Goal: Find contact information: Find contact information

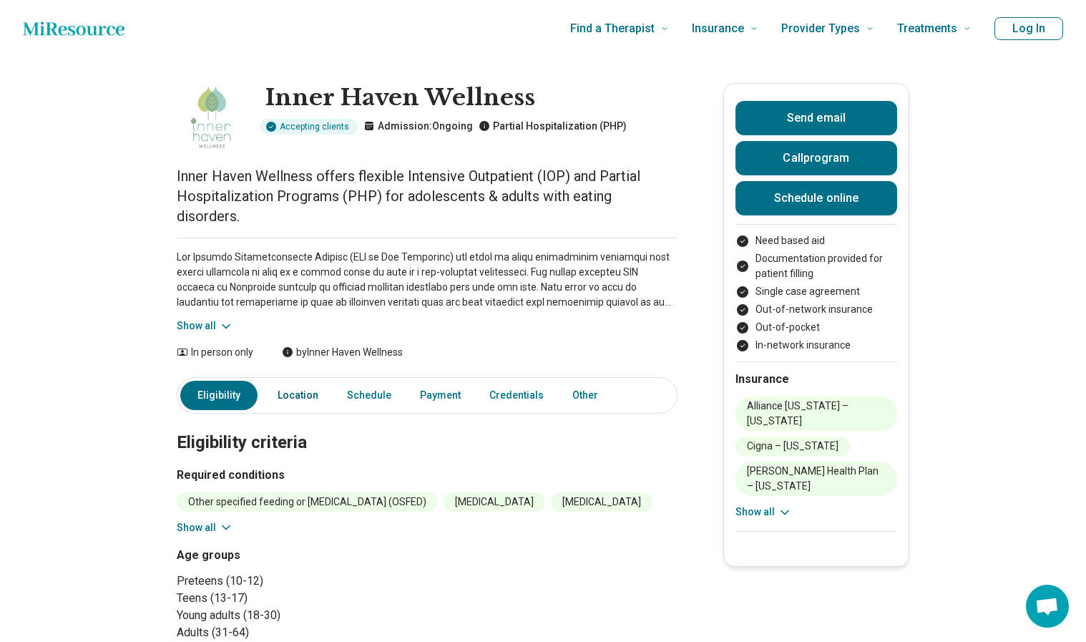
click at [300, 394] on link "Location" at bounding box center [298, 395] width 58 height 29
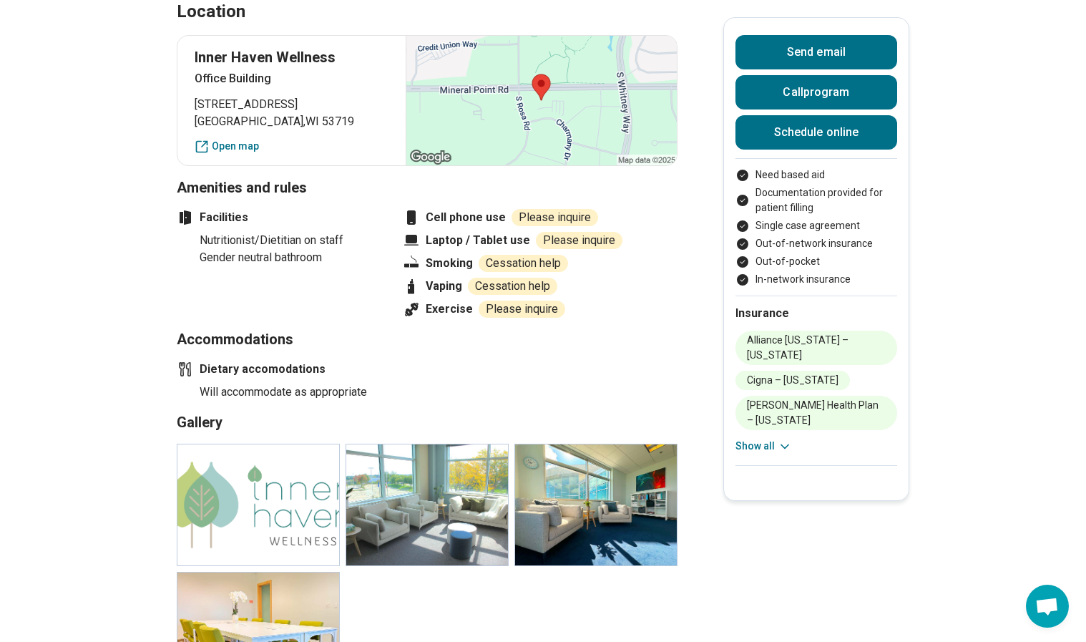
scroll to position [847, 0]
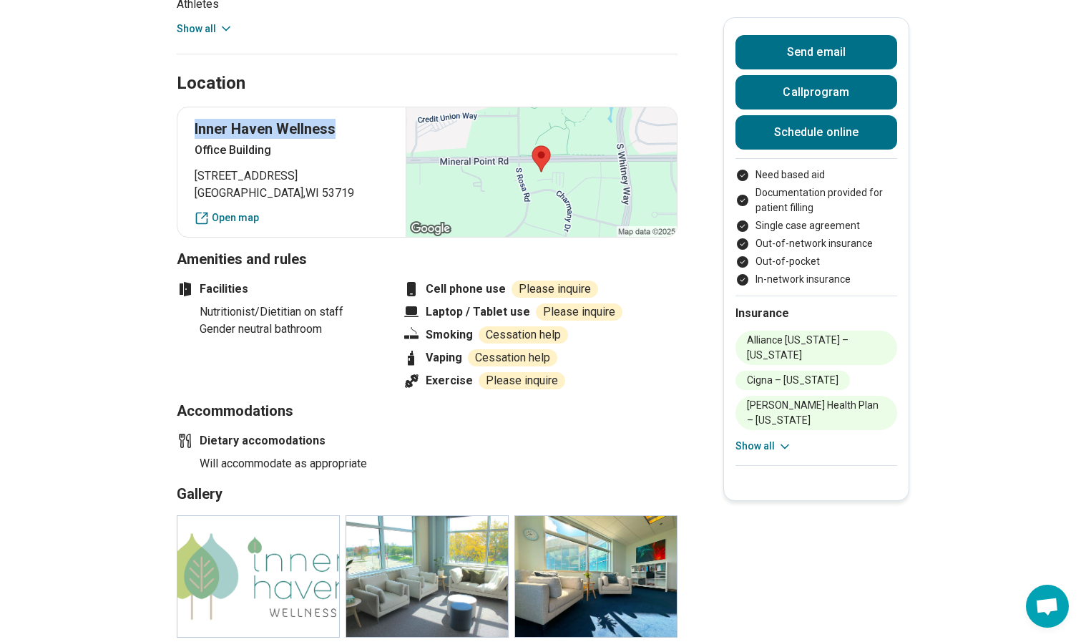
drag, startPoint x: 195, startPoint y: 124, endPoint x: 337, endPoint y: 136, distance: 142.2
click at [337, 136] on div "[GEOGRAPHIC_DATA] [STREET_ADDRESS] Open map" at bounding box center [427, 172] width 501 height 131
copy p "Inner Haven Wellness"
drag, startPoint x: 342, startPoint y: 184, endPoint x: 306, endPoint y: 184, distance: 36.5
click at [342, 184] on span "[STREET_ADDRESS]" at bounding box center [292, 175] width 194 height 17
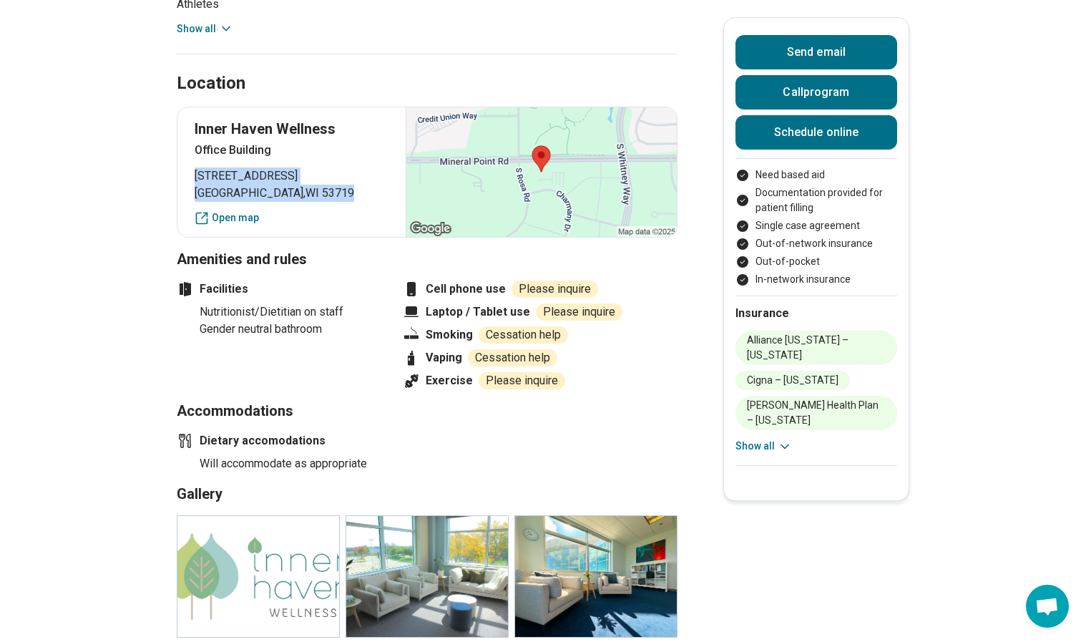
drag, startPoint x: 306, startPoint y: 188, endPoint x: 188, endPoint y: 182, distance: 118.3
click at [188, 182] on div "[GEOGRAPHIC_DATA] [STREET_ADDRESS] Open map" at bounding box center [427, 172] width 501 height 131
copy p "[STREET_ADDRESS]"
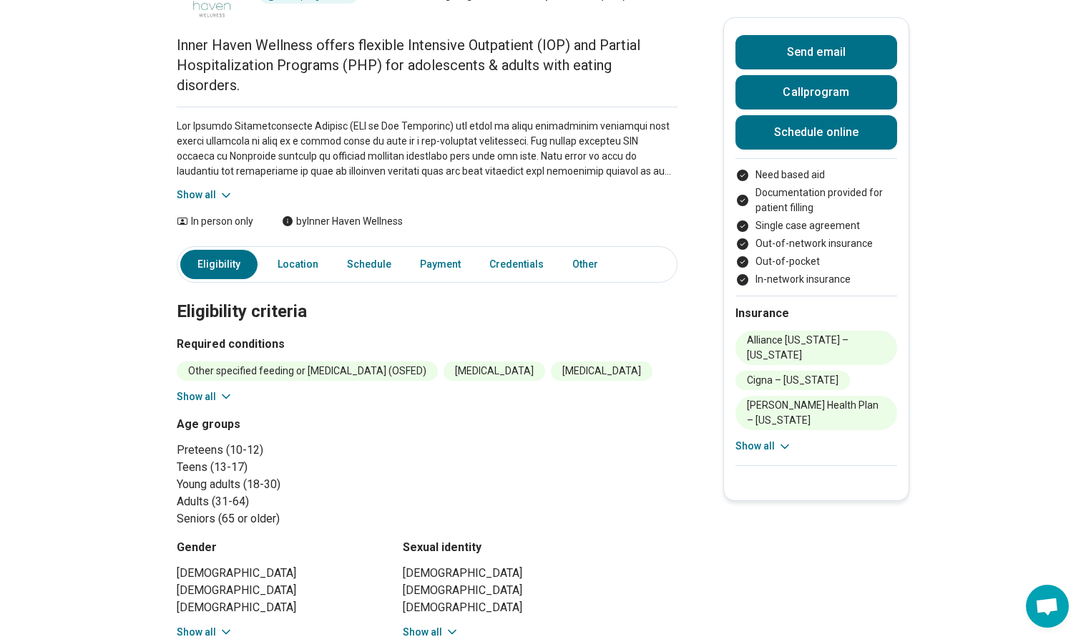
scroll to position [0, 0]
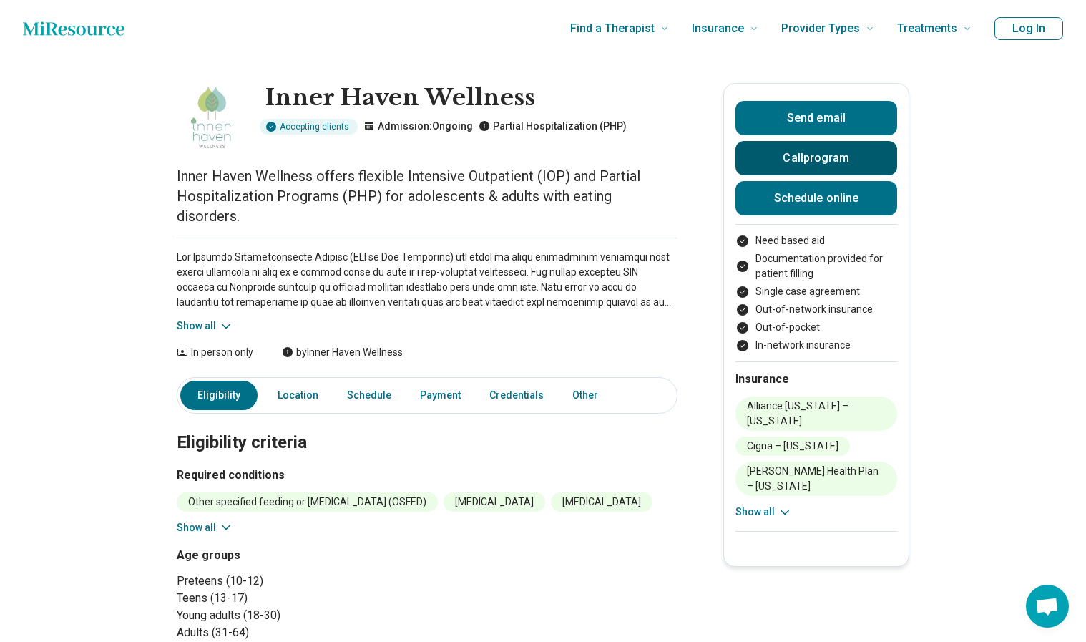
click at [852, 157] on button "Call program" at bounding box center [817, 158] width 162 height 34
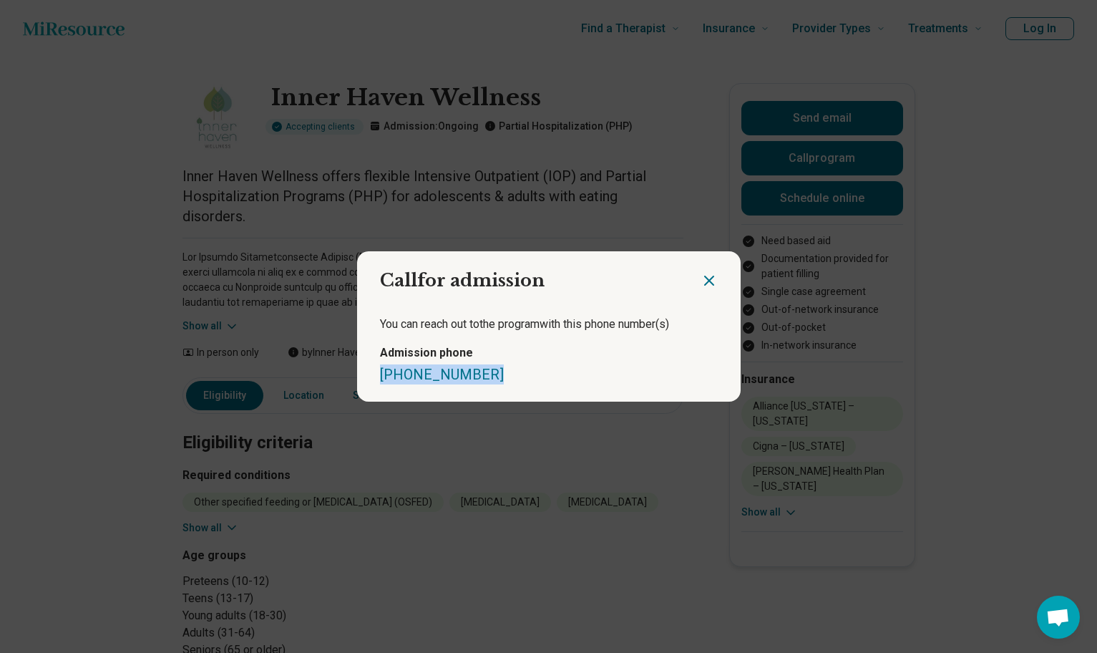
drag, startPoint x: 492, startPoint y: 382, endPoint x: 363, endPoint y: 384, distance: 129.5
click at [363, 384] on div "You can reach out to the program with this phone number (s) Admission phone [PH…" at bounding box center [549, 349] width 384 height 103
copy link "[PHONE_NUMBER]"
click at [708, 281] on icon "Close dialog" at bounding box center [709, 280] width 17 height 17
